Goal: Information Seeking & Learning: Find specific fact

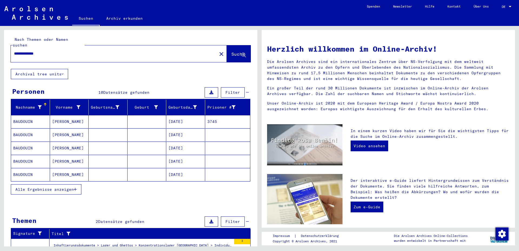
click at [174, 170] on mat-cell "[DATE]" at bounding box center [185, 174] width 39 height 13
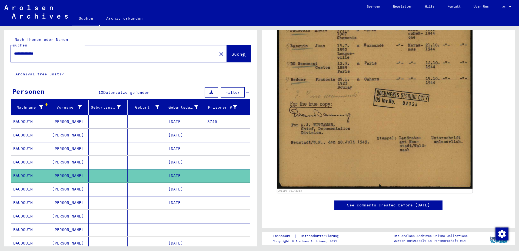
scroll to position [324, 0]
click at [179, 185] on mat-cell "[DATE]" at bounding box center [185, 189] width 39 height 13
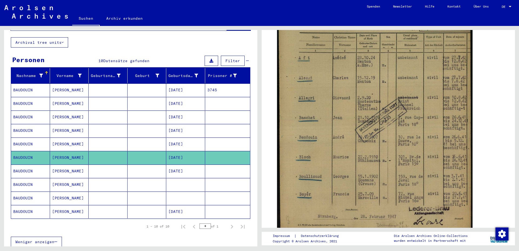
scroll to position [120, 0]
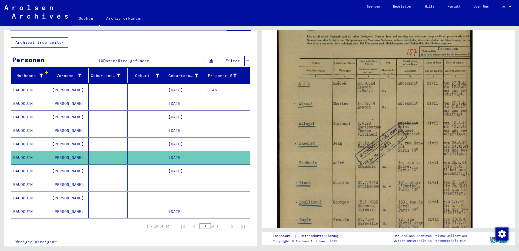
click at [210, 84] on mat-cell "3745" at bounding box center [227, 90] width 45 height 13
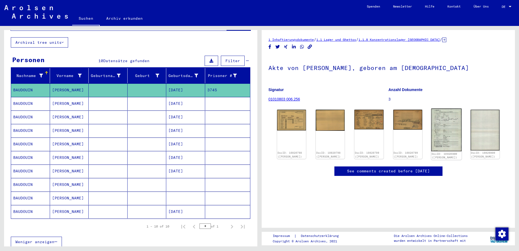
click at [448, 132] on img at bounding box center [446, 130] width 31 height 43
